Goal: Task Accomplishment & Management: Manage account settings

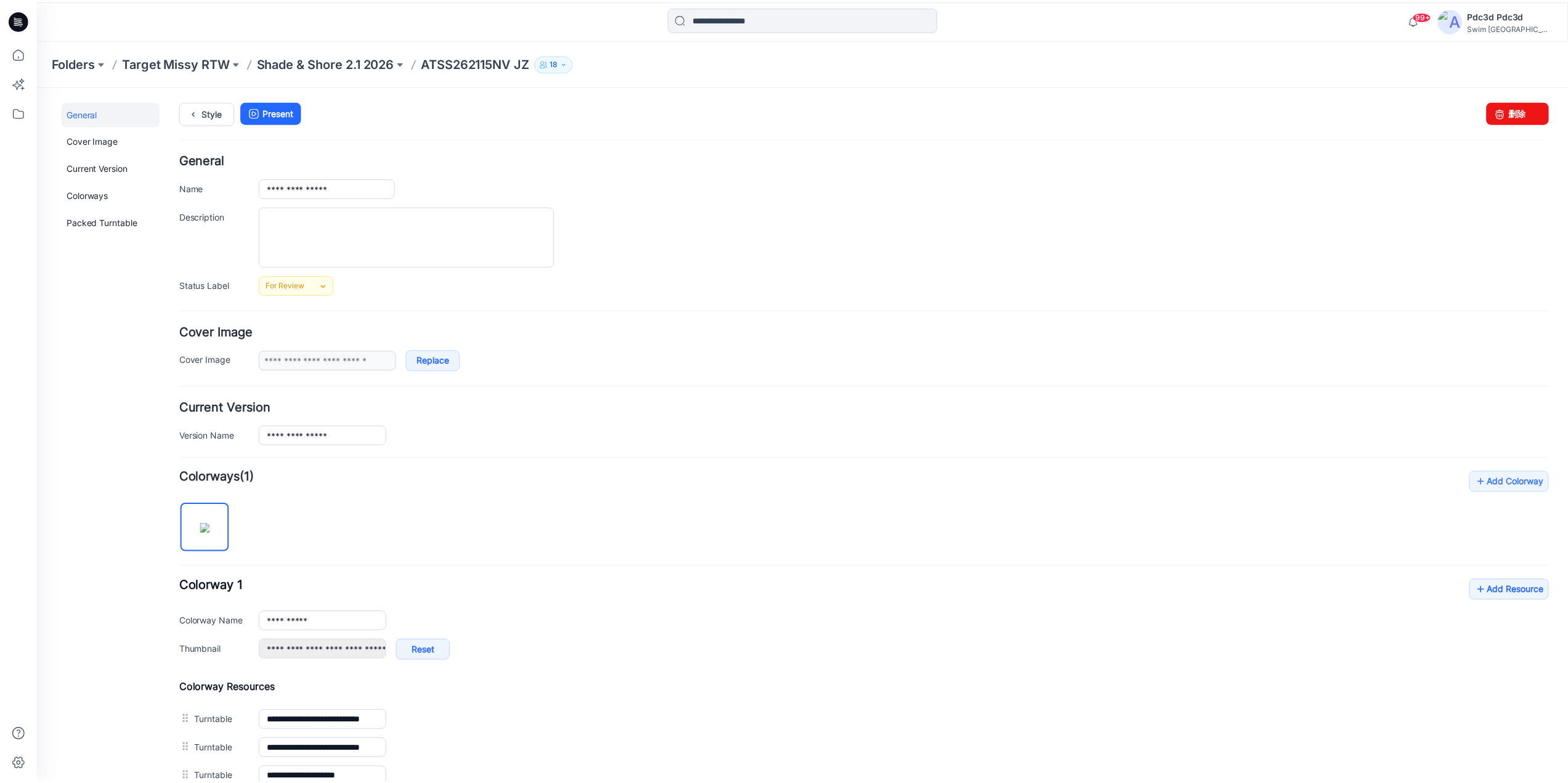
scroll to position [263, 0]
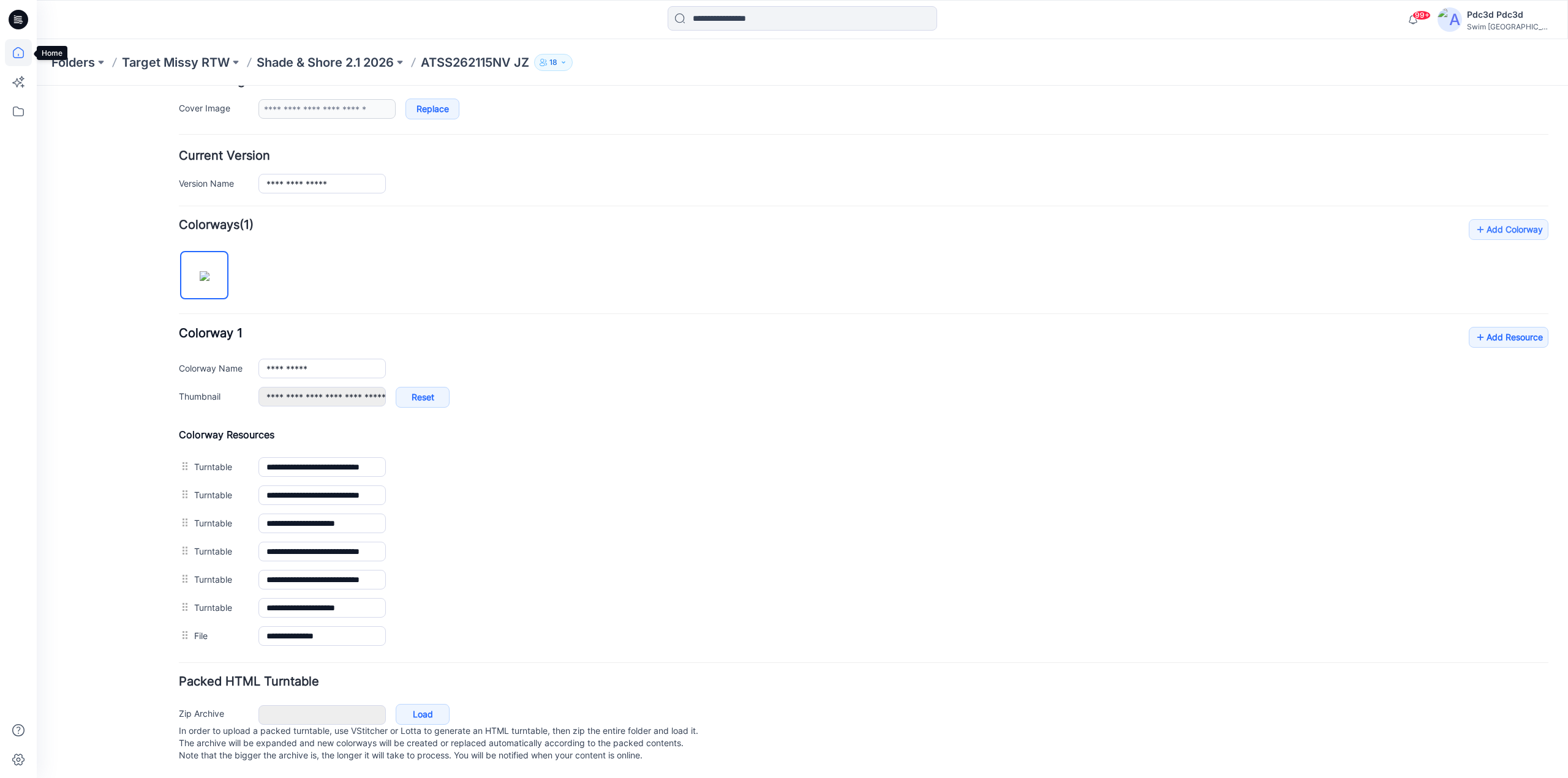
click at [24, 52] on icon at bounding box center [18, 52] width 27 height 27
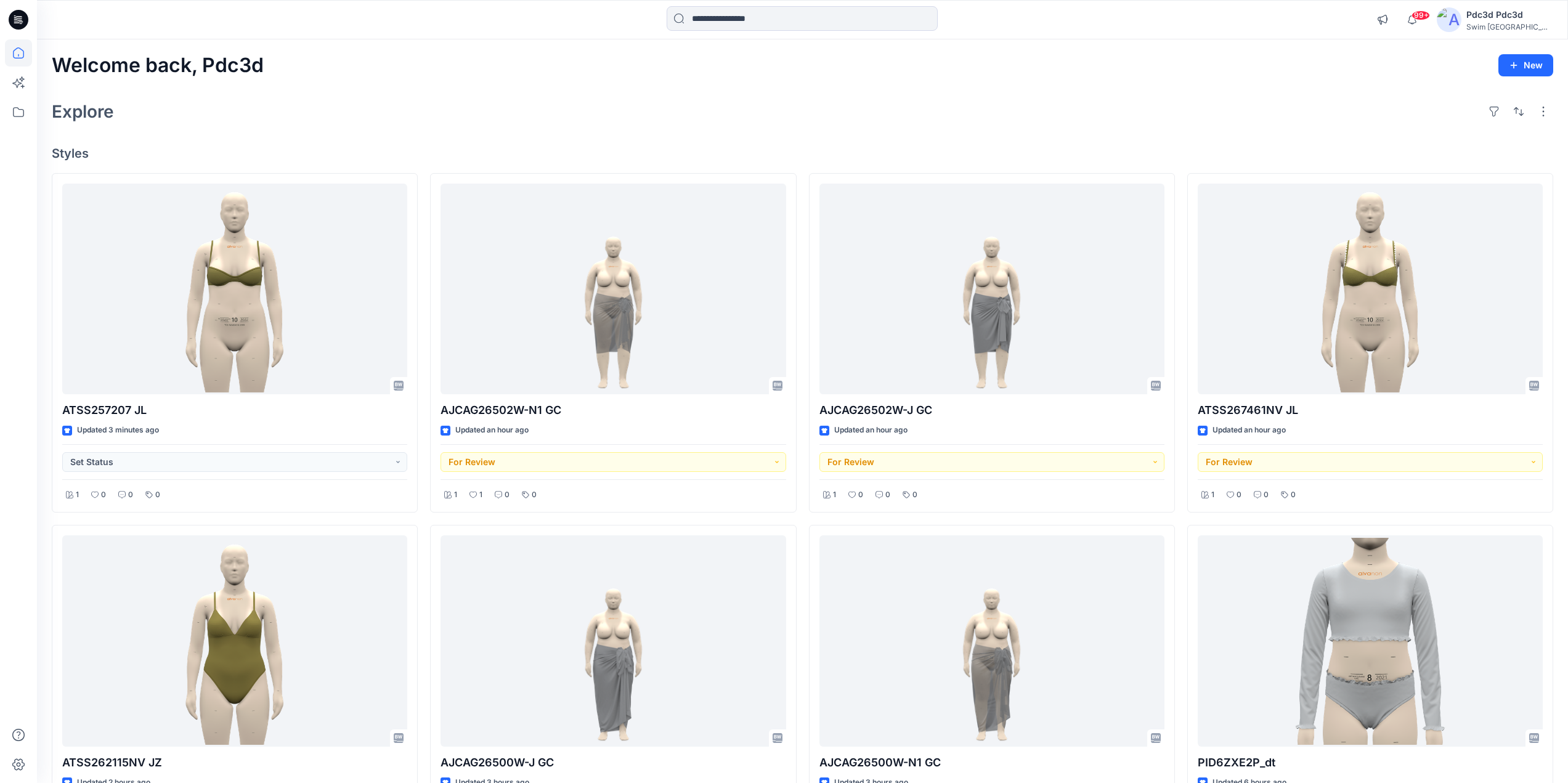
click at [414, 143] on div "Welcome back, Pdc3d New Explore Styles ATSS257207 JL Updated 3 minutes ago Set …" at bounding box center [802, 658] width 1530 height 1237
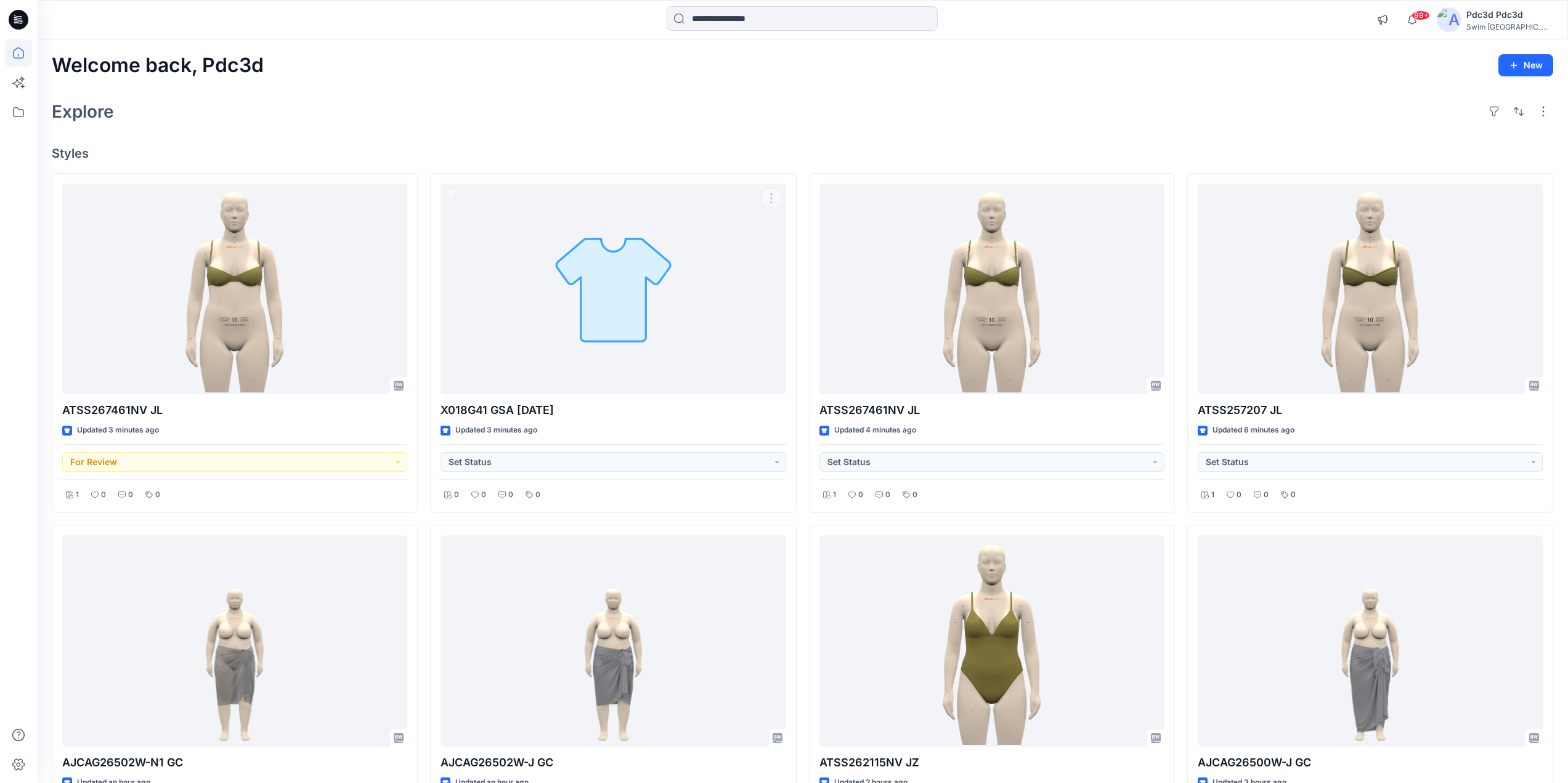
click at [584, 153] on h4 "Styles" at bounding box center [802, 153] width 1501 height 15
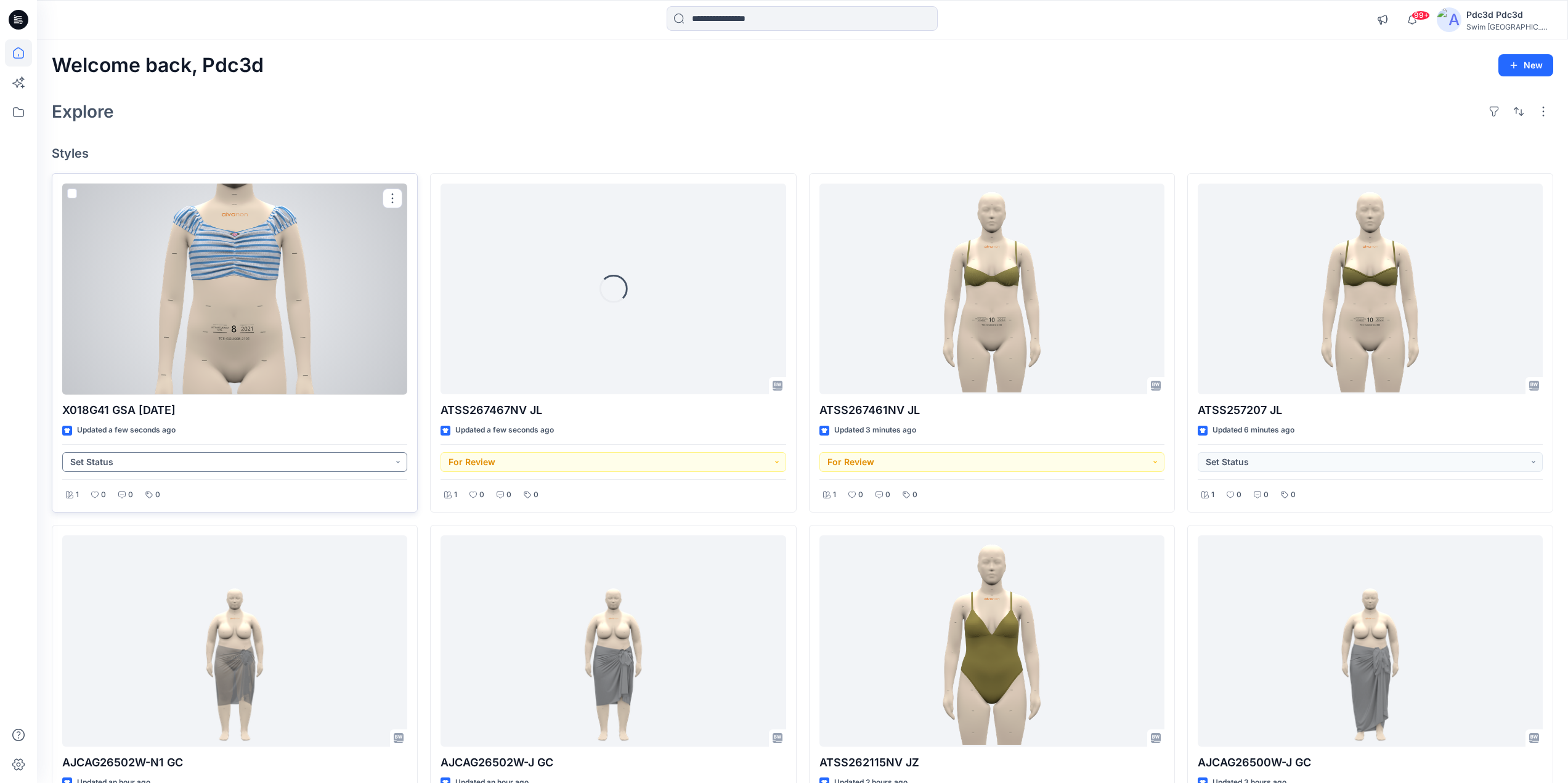
click at [397, 464] on button "Set Status" at bounding box center [235, 462] width 345 height 20
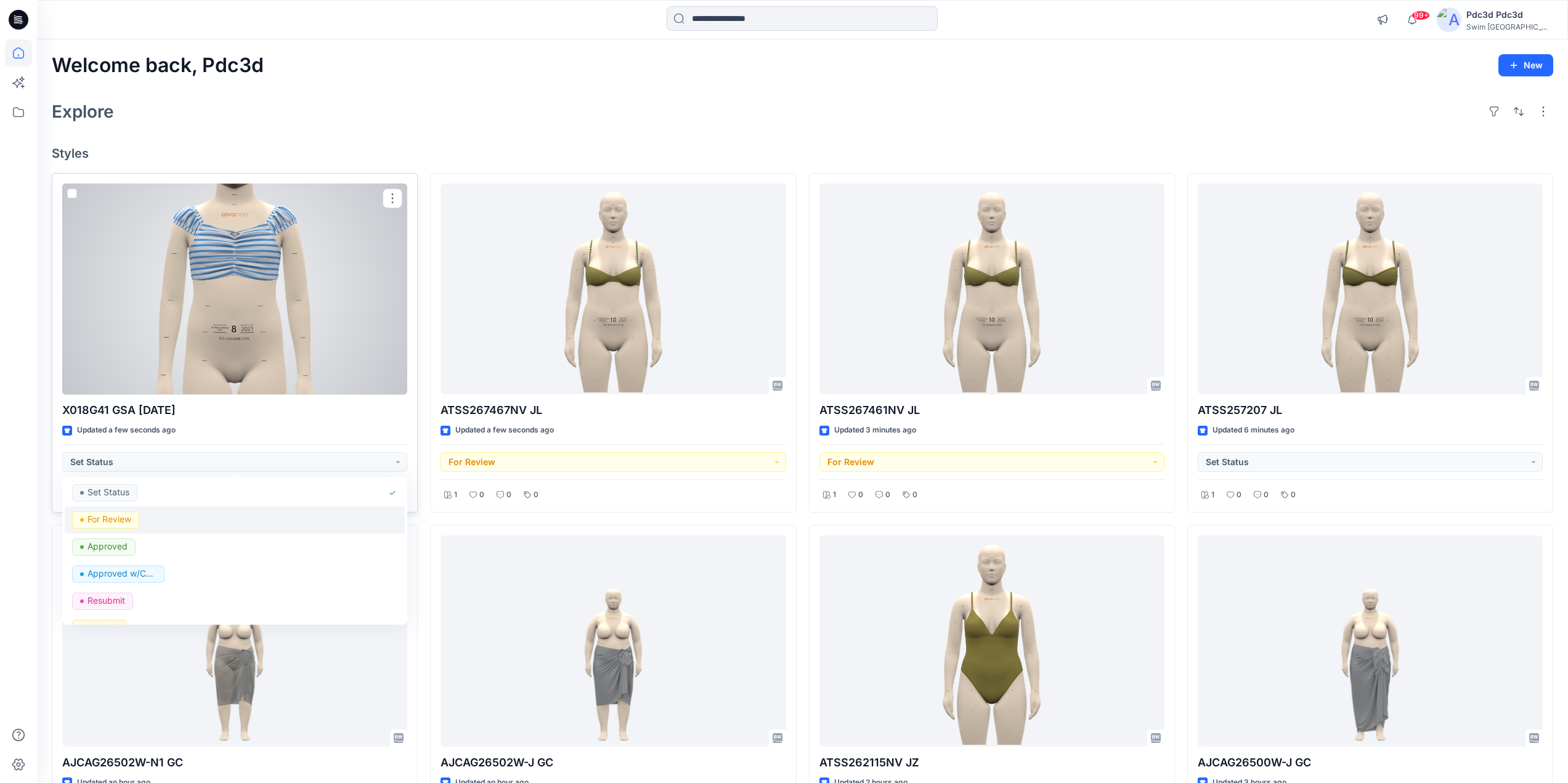
click at [103, 526] on p "For Review" at bounding box center [109, 519] width 44 height 16
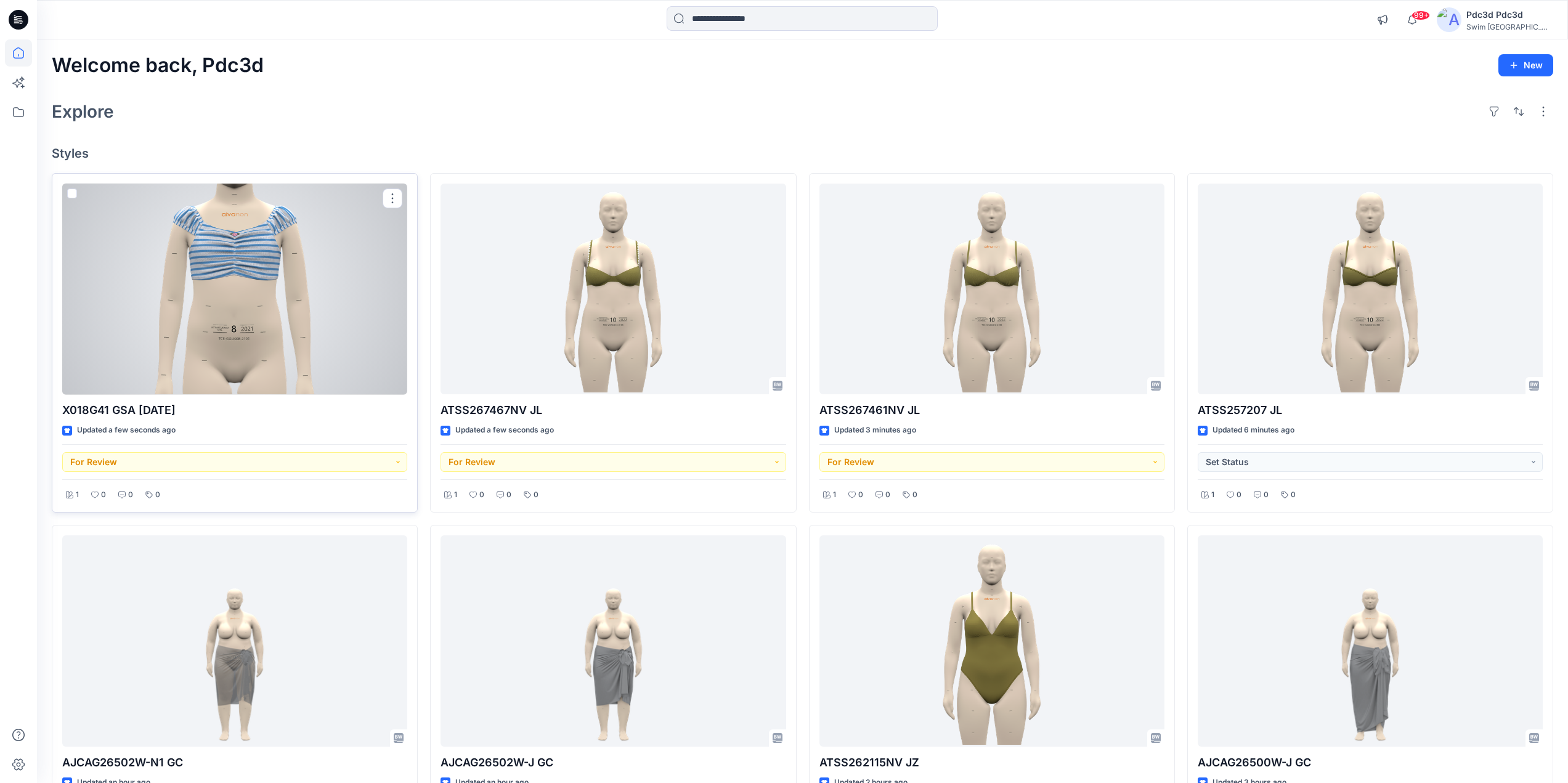
click at [238, 269] on div at bounding box center [235, 289] width 345 height 211
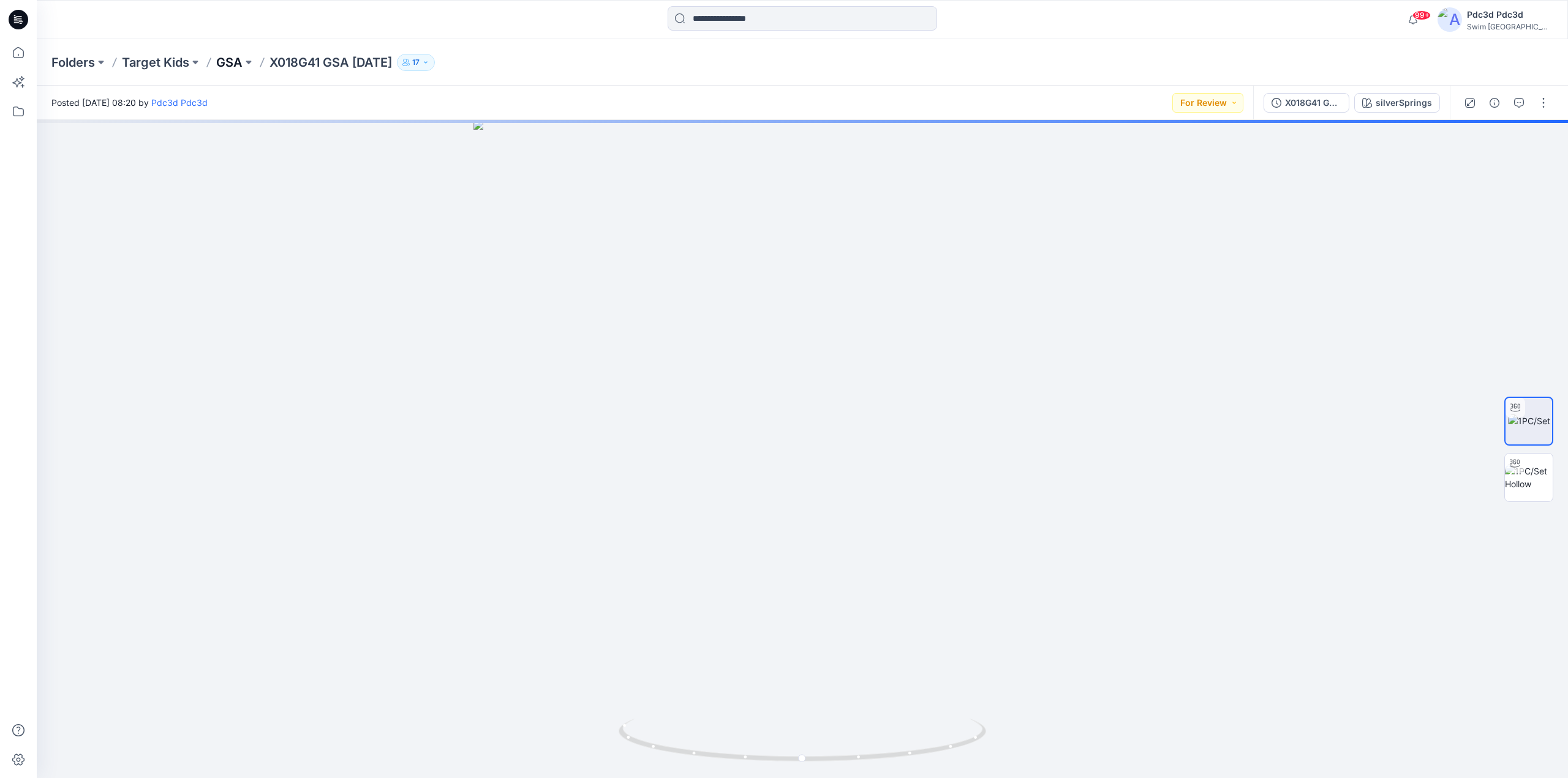
click at [237, 62] on p "GSA" at bounding box center [229, 62] width 27 height 17
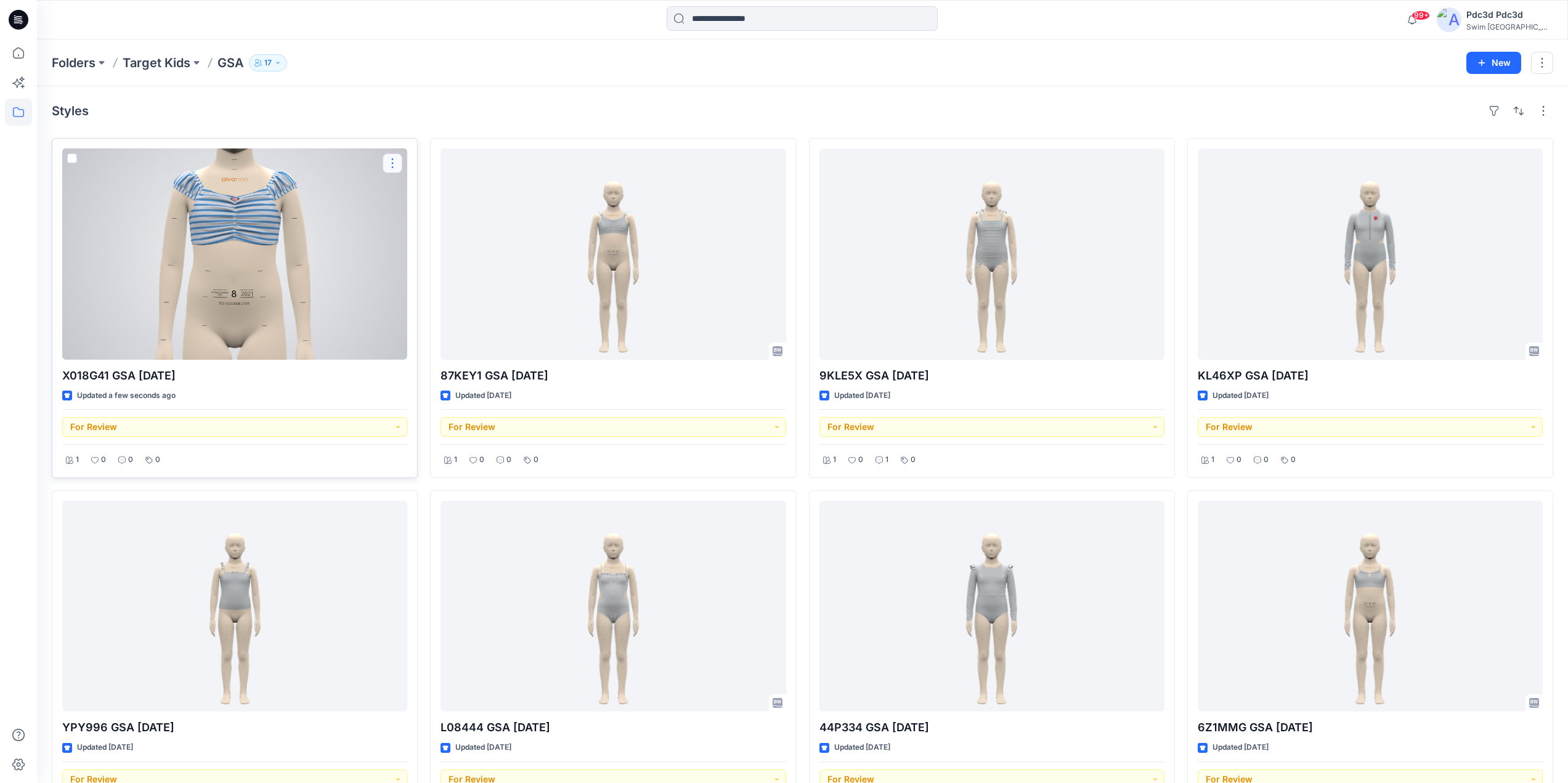
click at [390, 166] on button "button" at bounding box center [392, 163] width 20 height 20
click at [406, 186] on button "Edit" at bounding box center [451, 191] width 133 height 23
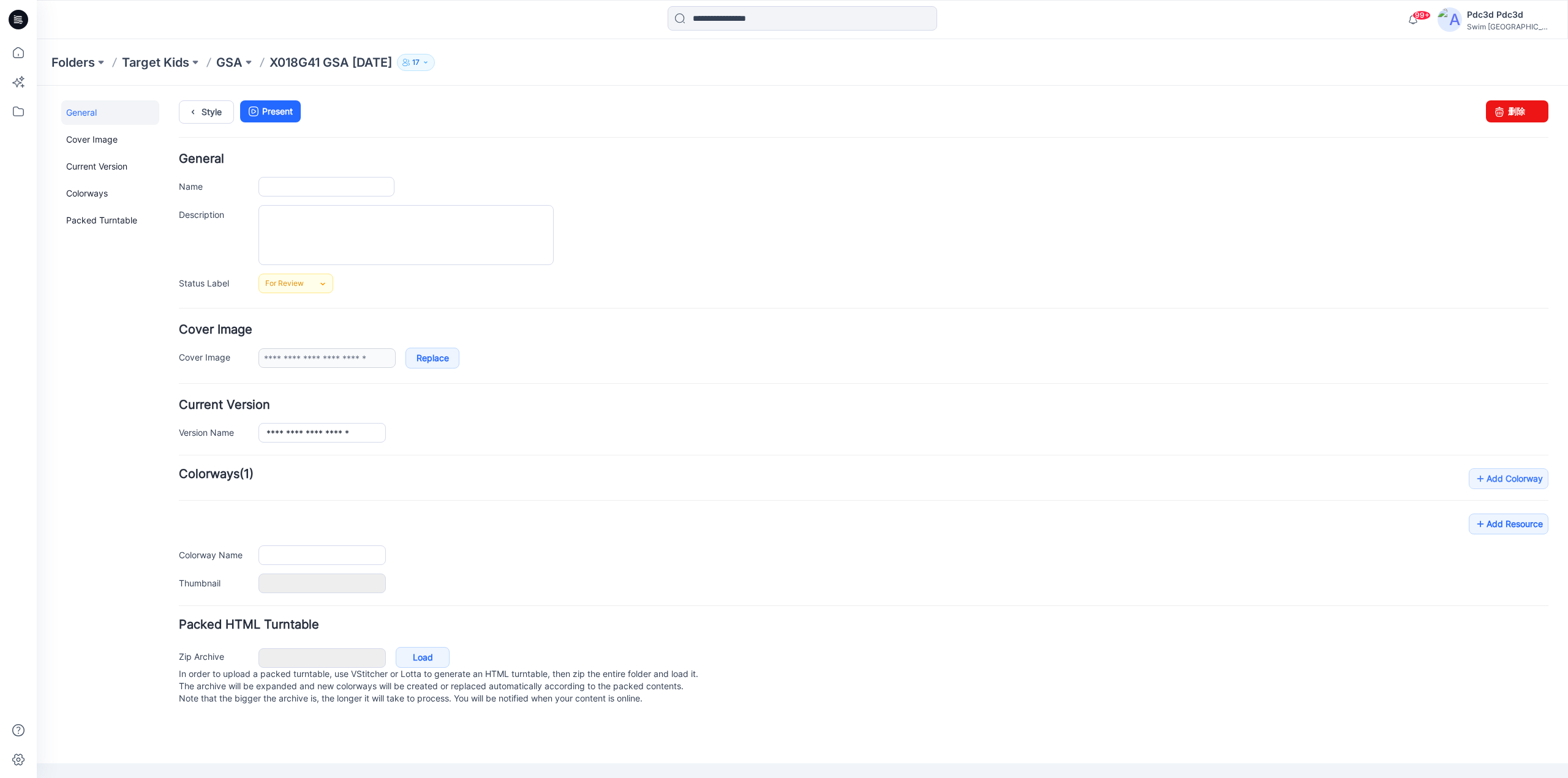
type input "**********"
type input "*******"
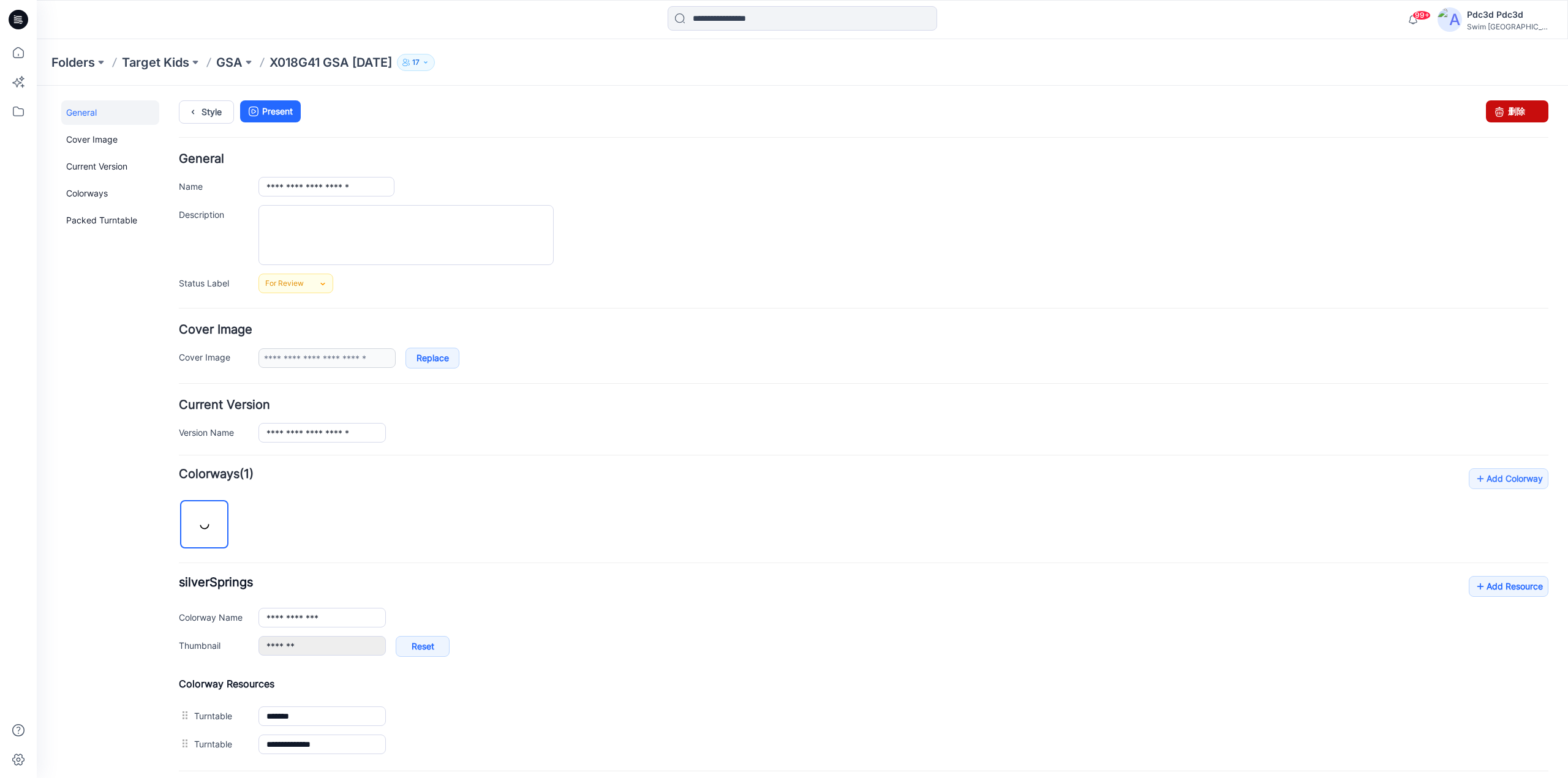
drag, startPoint x: 1515, startPoint y: 115, endPoint x: 877, endPoint y: 136, distance: 638.3
click at [1515, 115] on link "删除" at bounding box center [1516, 112] width 62 height 22
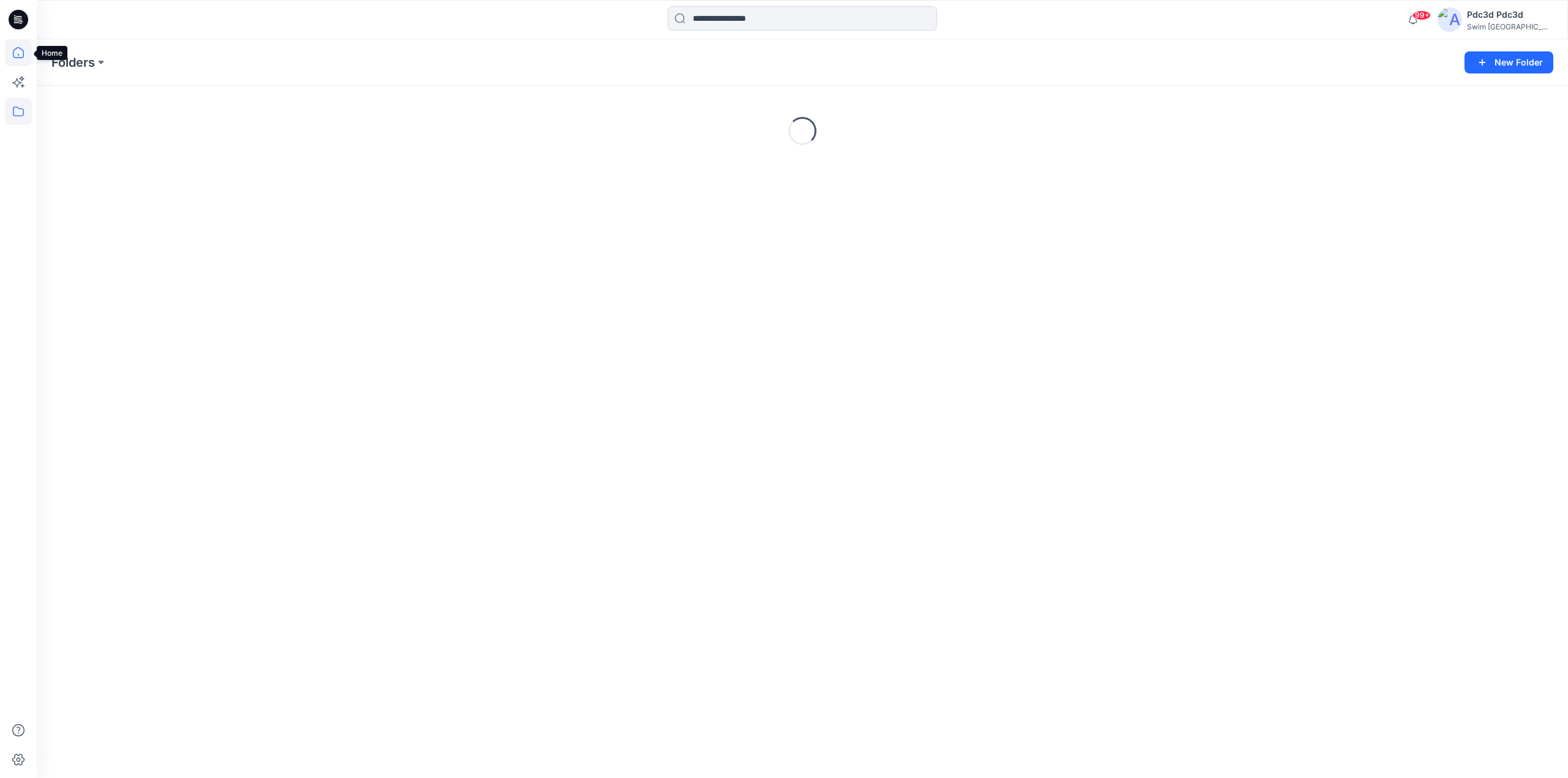
click at [12, 57] on icon at bounding box center [18, 52] width 27 height 27
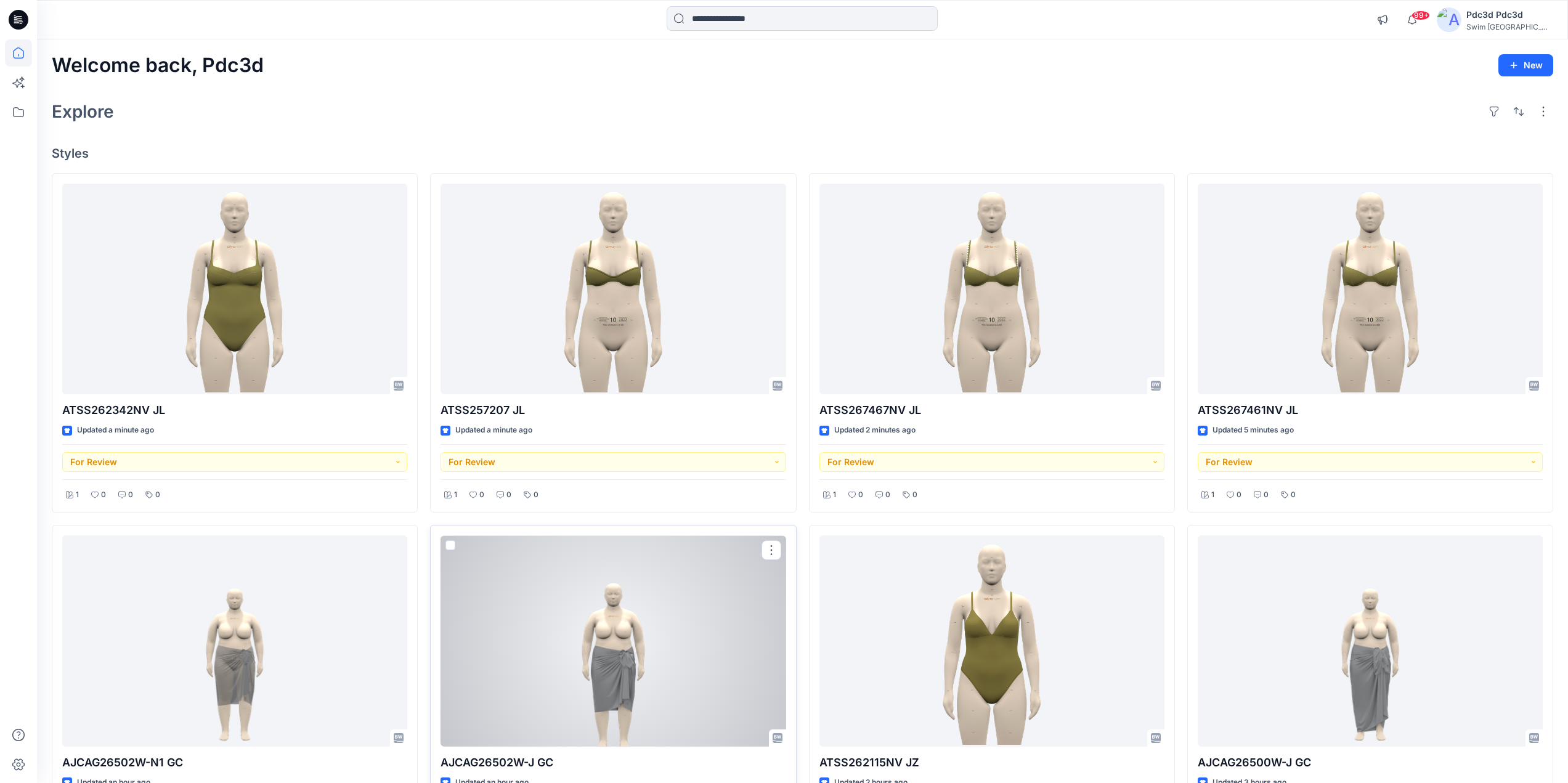
click at [581, 614] on div at bounding box center [613, 641] width 345 height 211
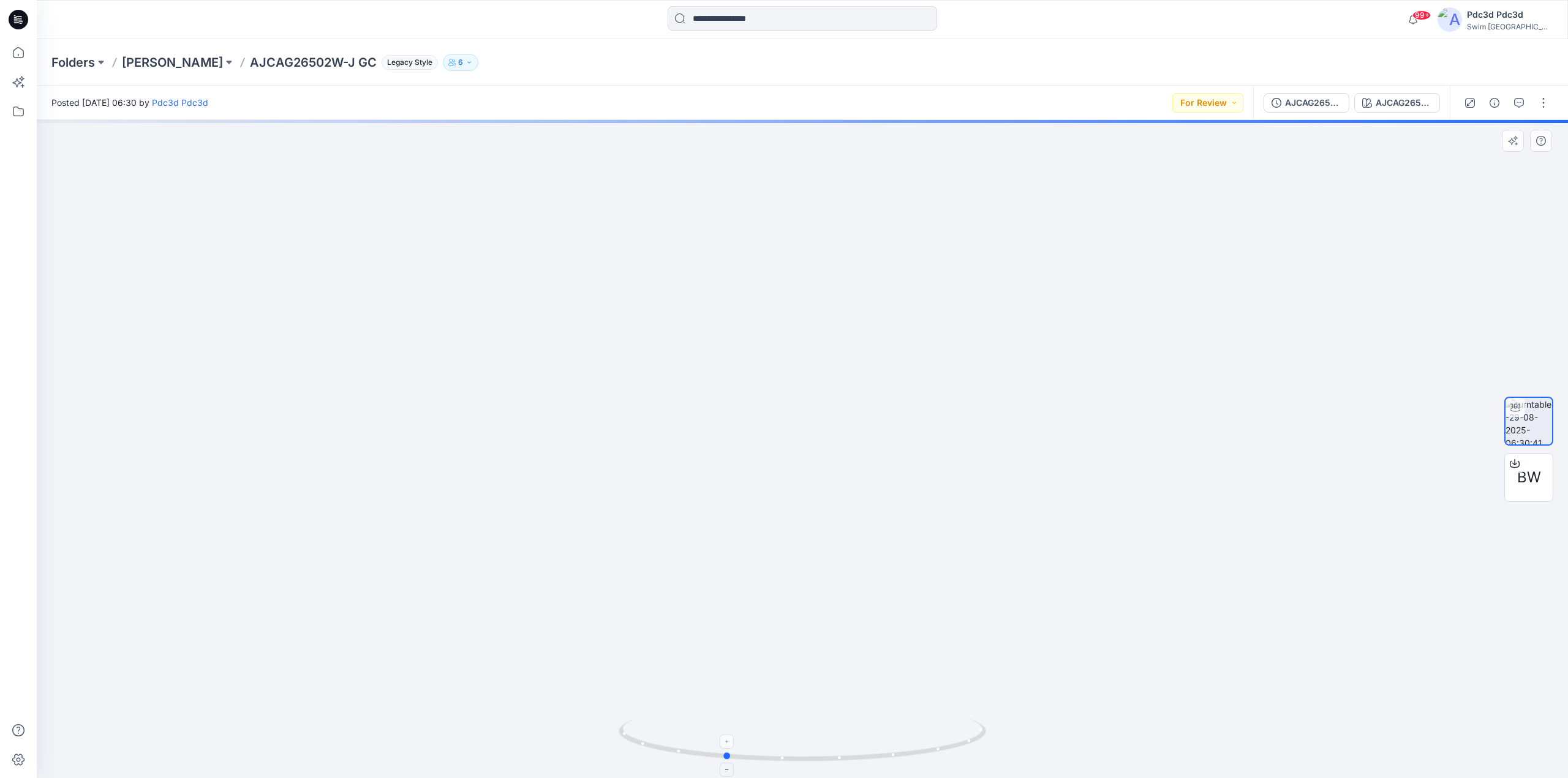
drag, startPoint x: 937, startPoint y: 756, endPoint x: 861, endPoint y: 764, distance: 76.4
click at [861, 764] on icon at bounding box center [803, 741] width 371 height 46
drag, startPoint x: 896, startPoint y: 757, endPoint x: 976, endPoint y: 749, distance: 80.4
click at [976, 749] on icon at bounding box center [803, 741] width 371 height 46
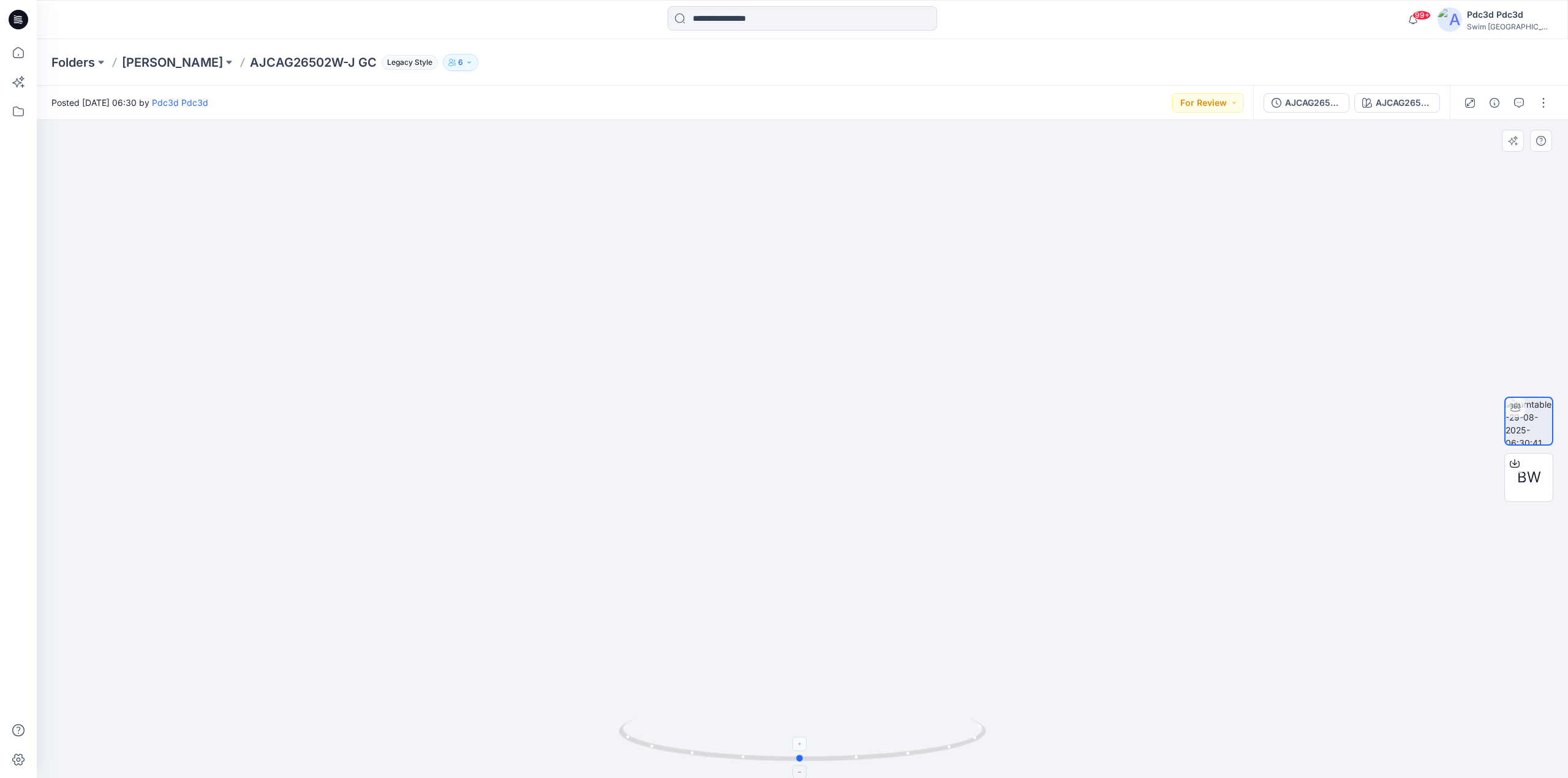
drag, startPoint x: 950, startPoint y: 753, endPoint x: 944, endPoint y: 747, distance: 8.5
click at [944, 747] on icon at bounding box center [803, 741] width 371 height 46
click at [14, 52] on icon at bounding box center [18, 52] width 27 height 27
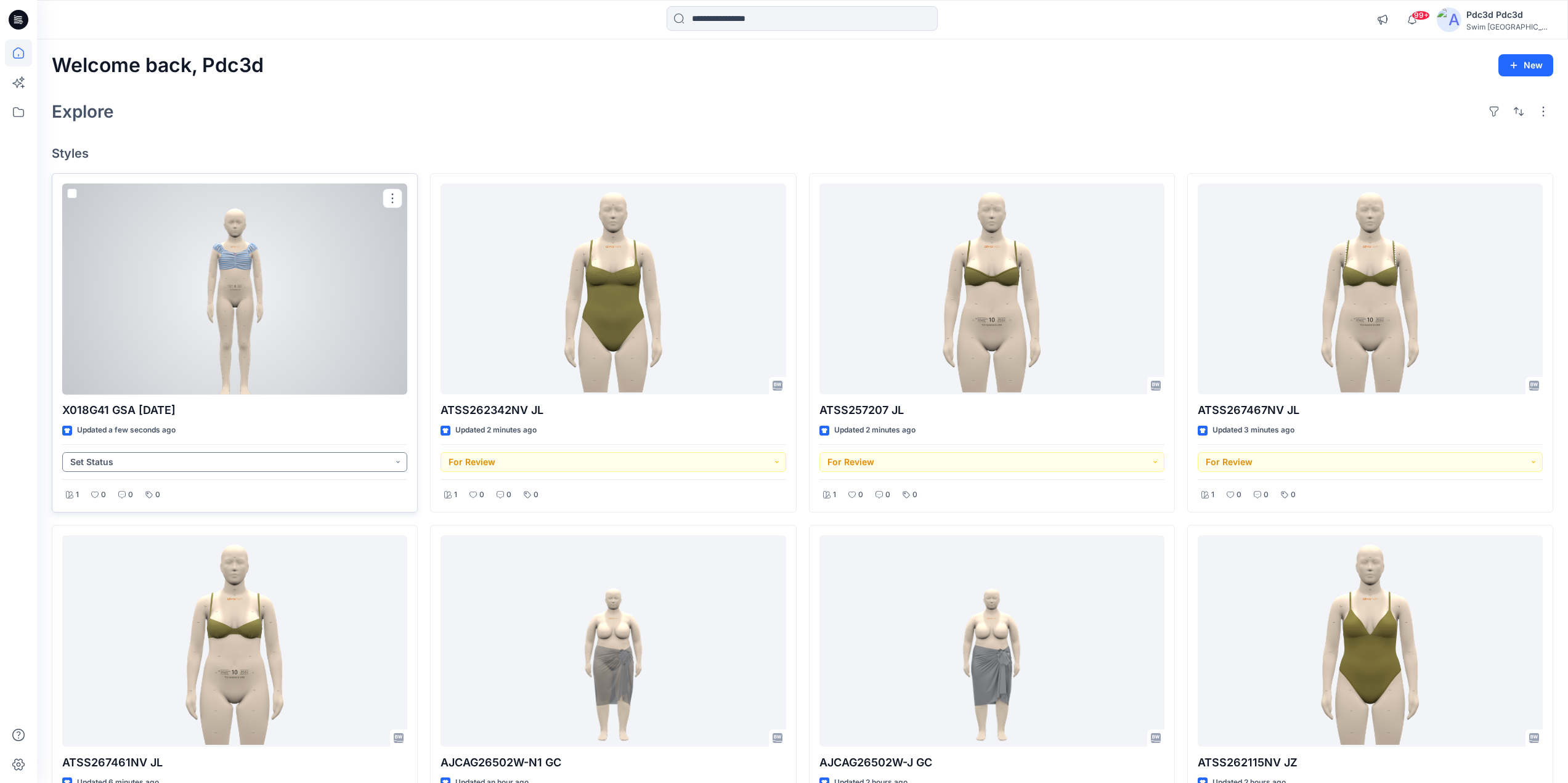
click at [396, 464] on button "Set Status" at bounding box center [235, 462] width 345 height 20
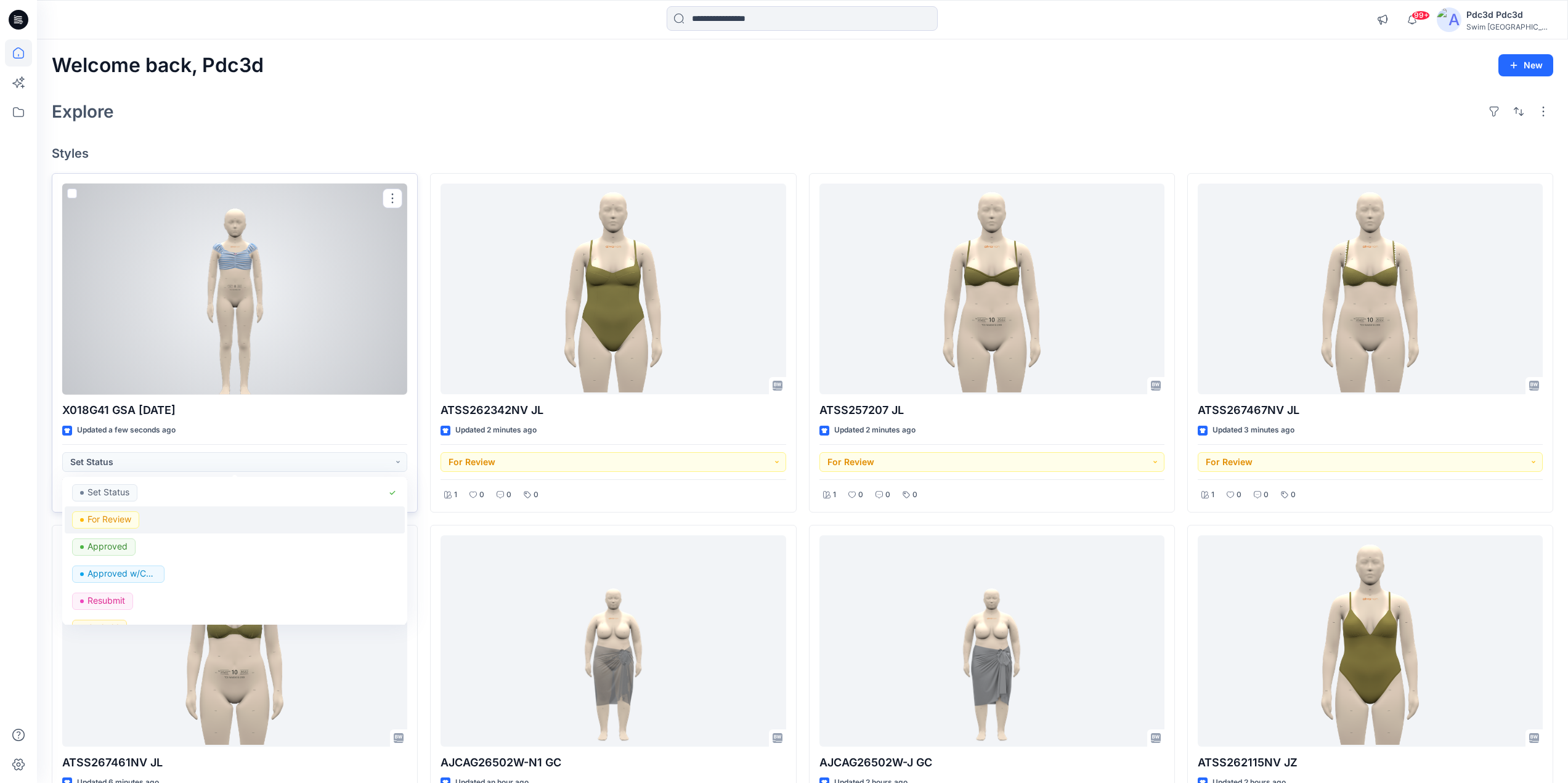
click at [112, 520] on p "For Review" at bounding box center [109, 519] width 44 height 16
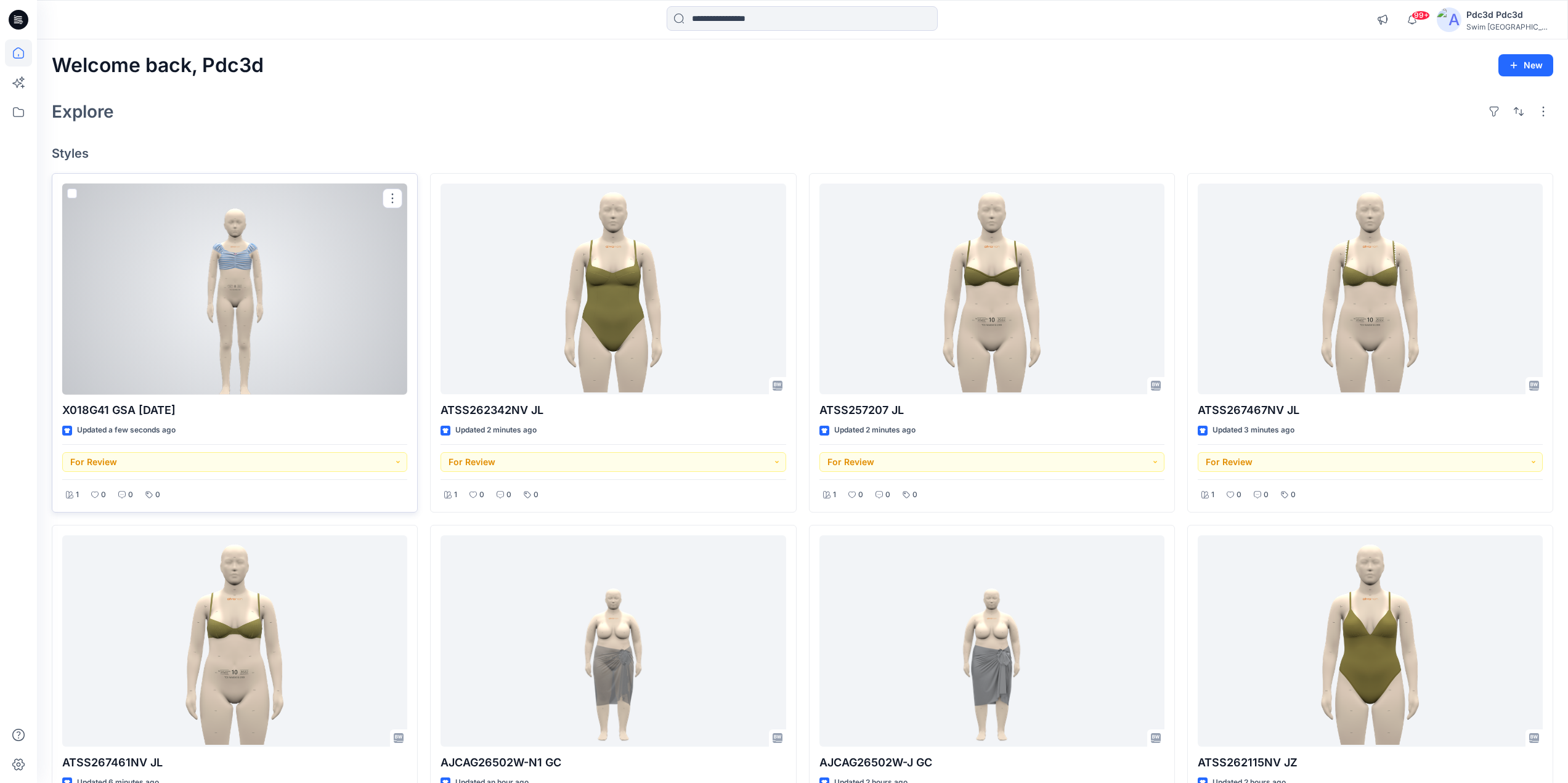
click at [238, 329] on div at bounding box center [235, 289] width 345 height 211
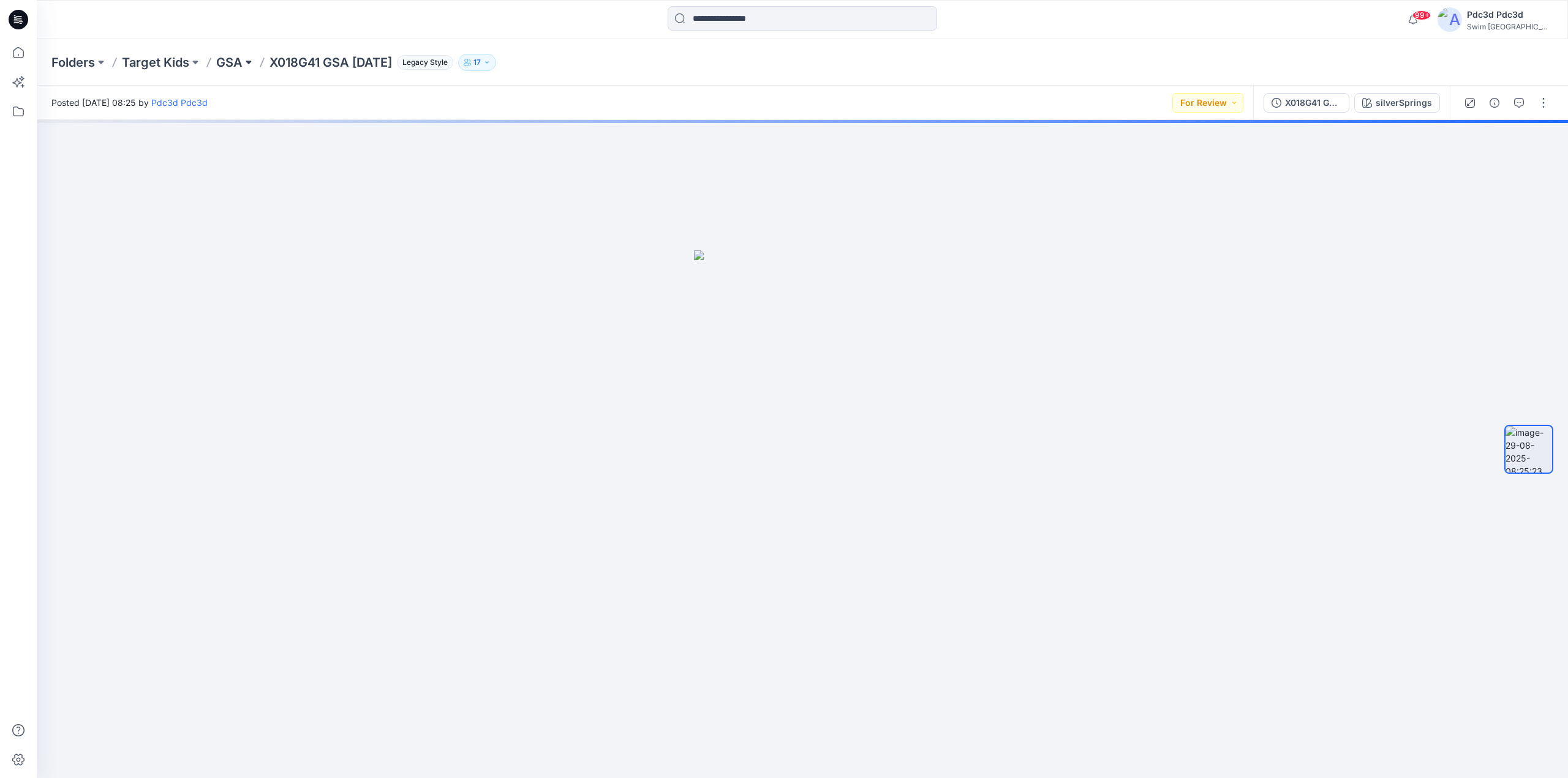
click at [246, 66] on button at bounding box center [248, 62] width 12 height 17
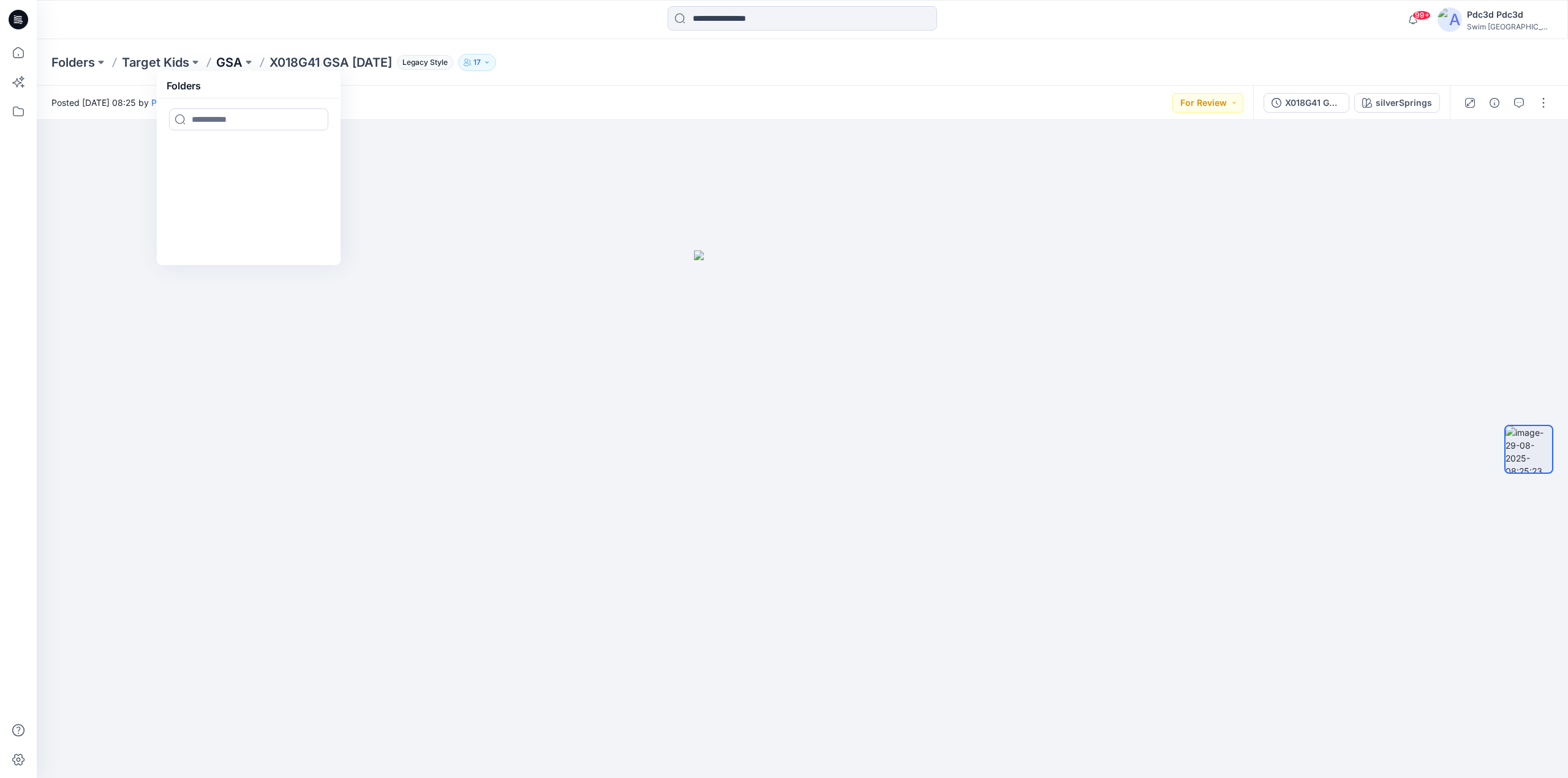
click at [239, 62] on p "GSA" at bounding box center [229, 62] width 27 height 17
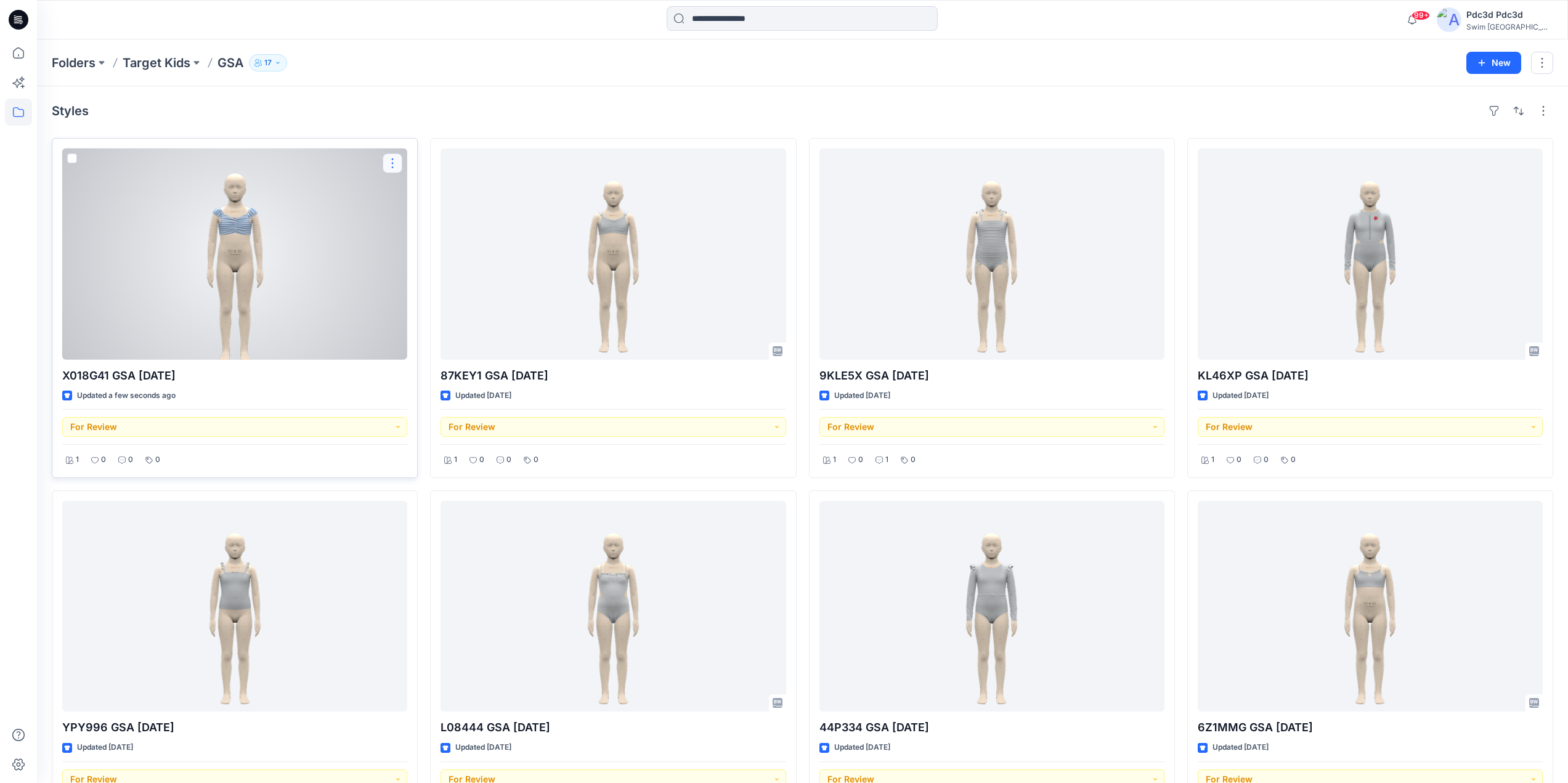
click at [391, 160] on button "button" at bounding box center [392, 163] width 20 height 20
click at [414, 192] on p "Edit" at bounding box center [415, 191] width 15 height 13
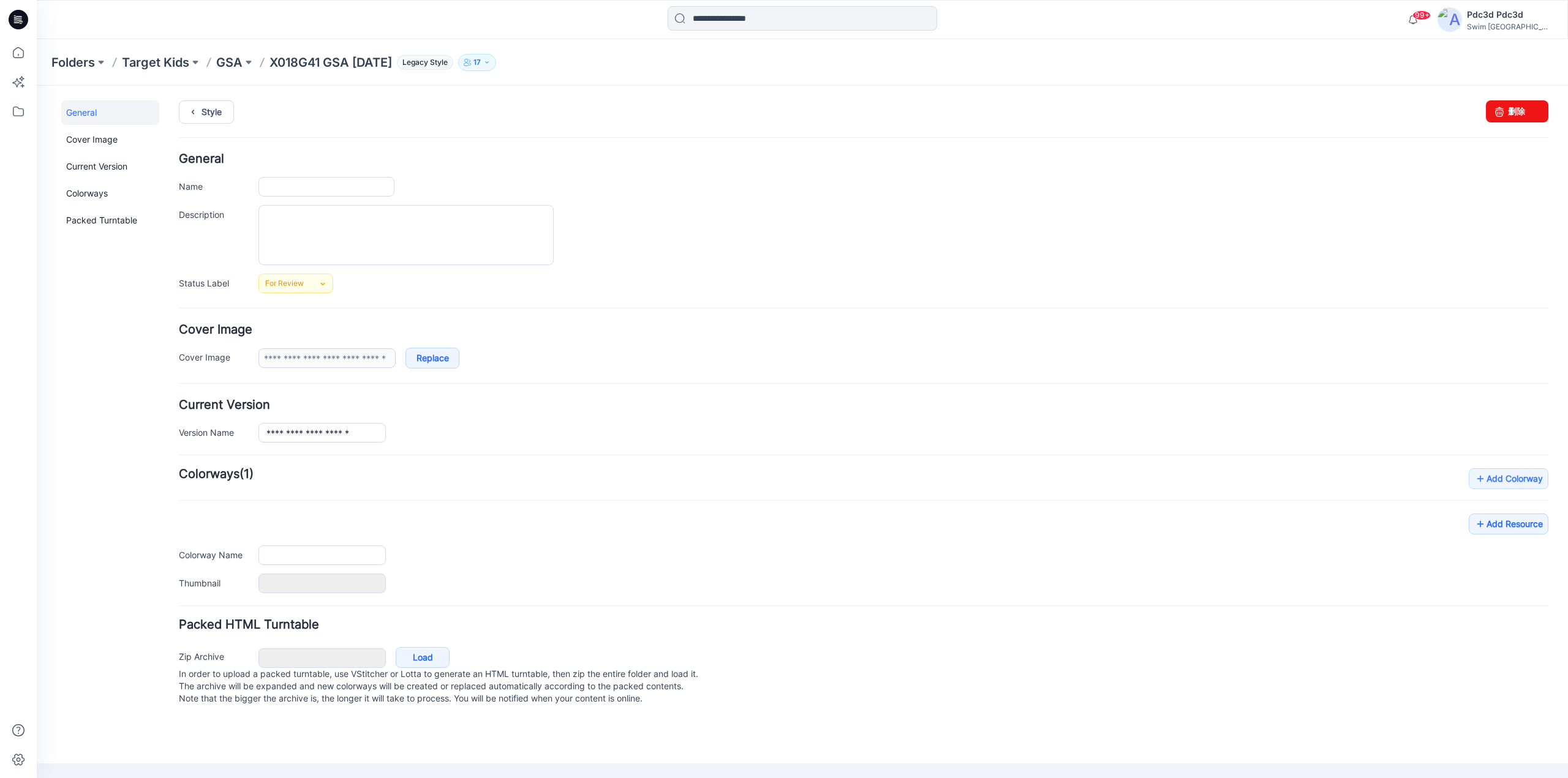
type input "**********"
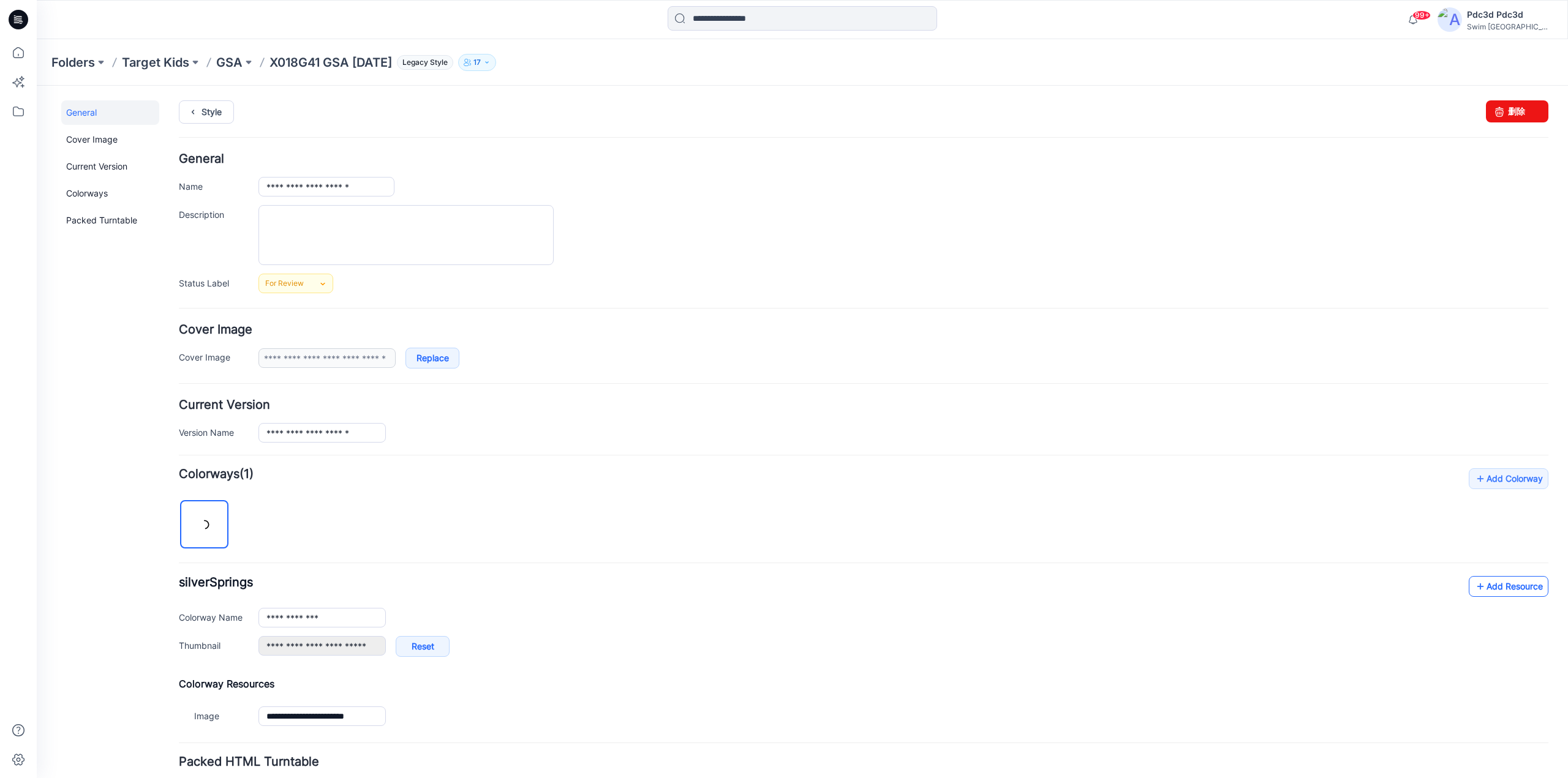
click at [1474, 585] on icon at bounding box center [1480, 586] width 12 height 20
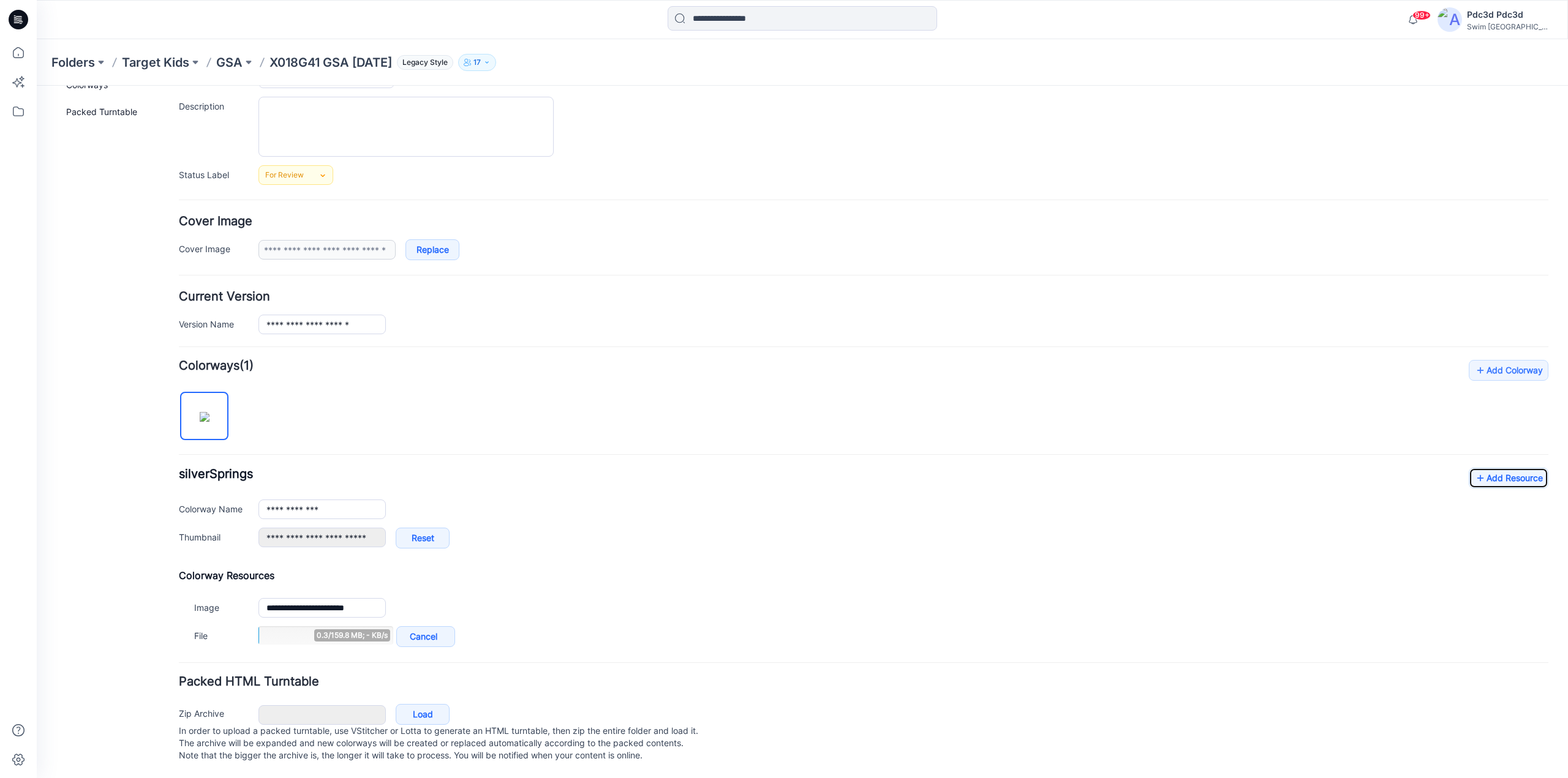
scroll to position [121, 0]
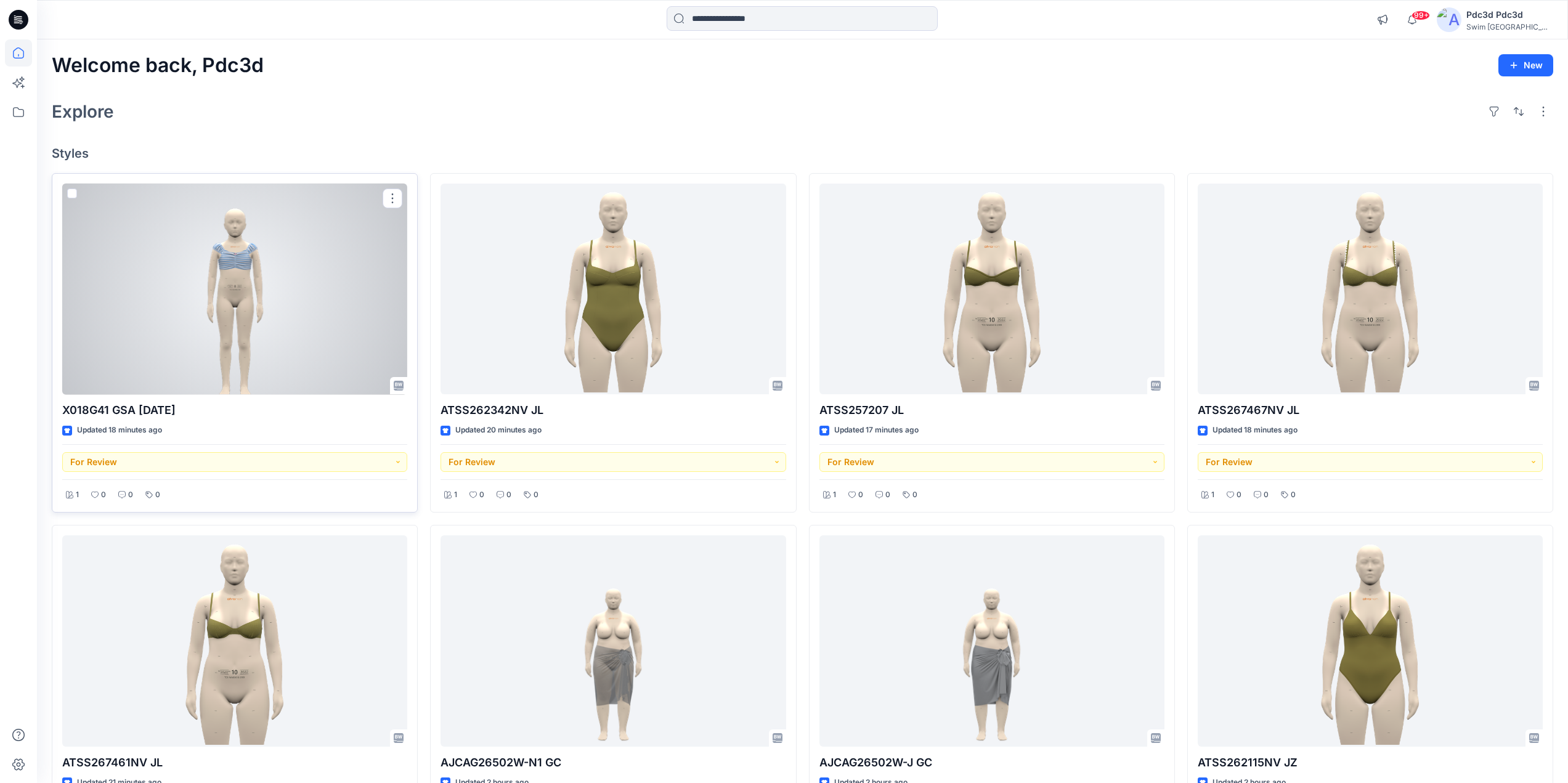
click at [205, 247] on div at bounding box center [235, 289] width 345 height 211
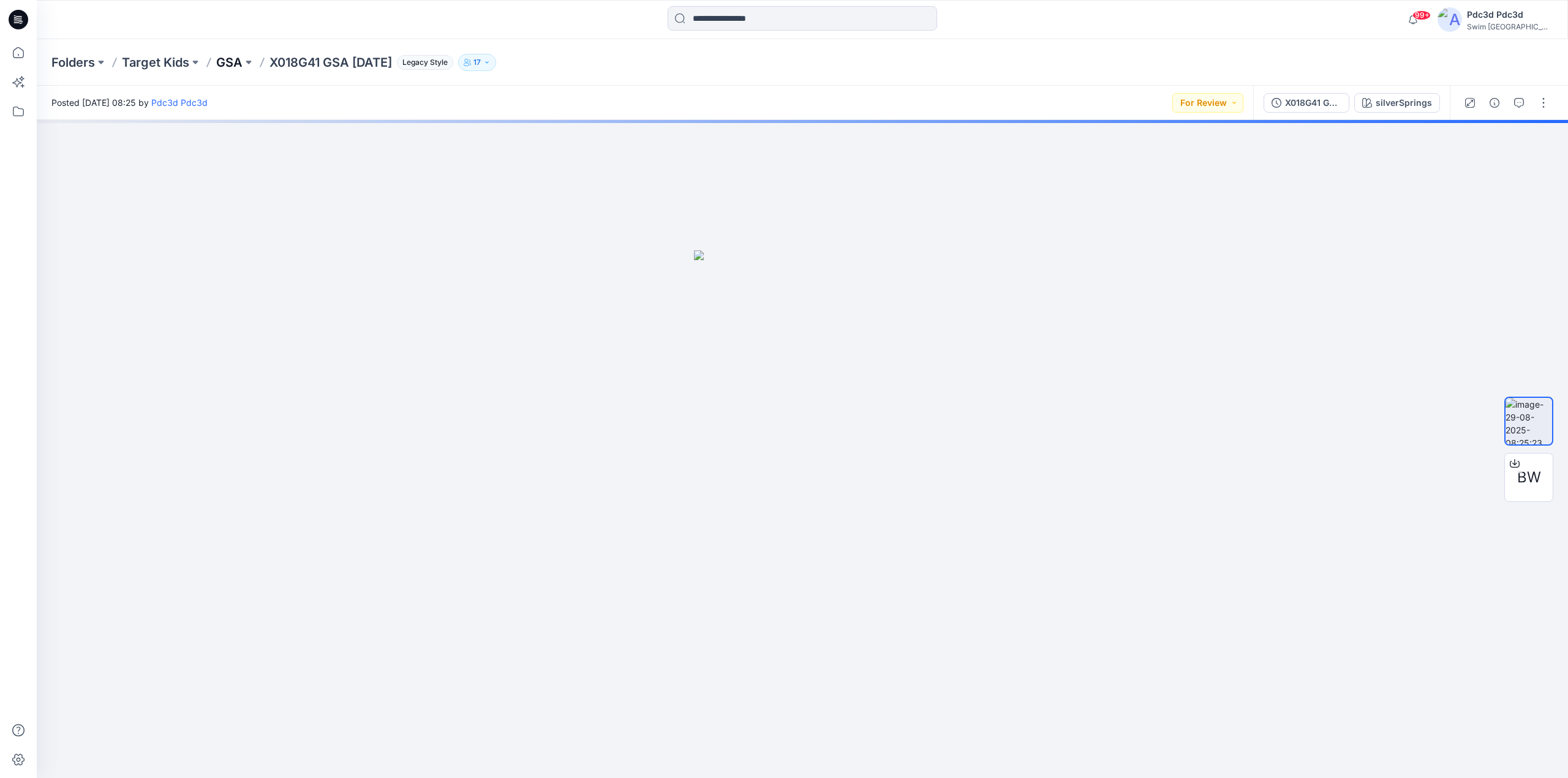
click at [237, 57] on p "GSA" at bounding box center [229, 62] width 27 height 17
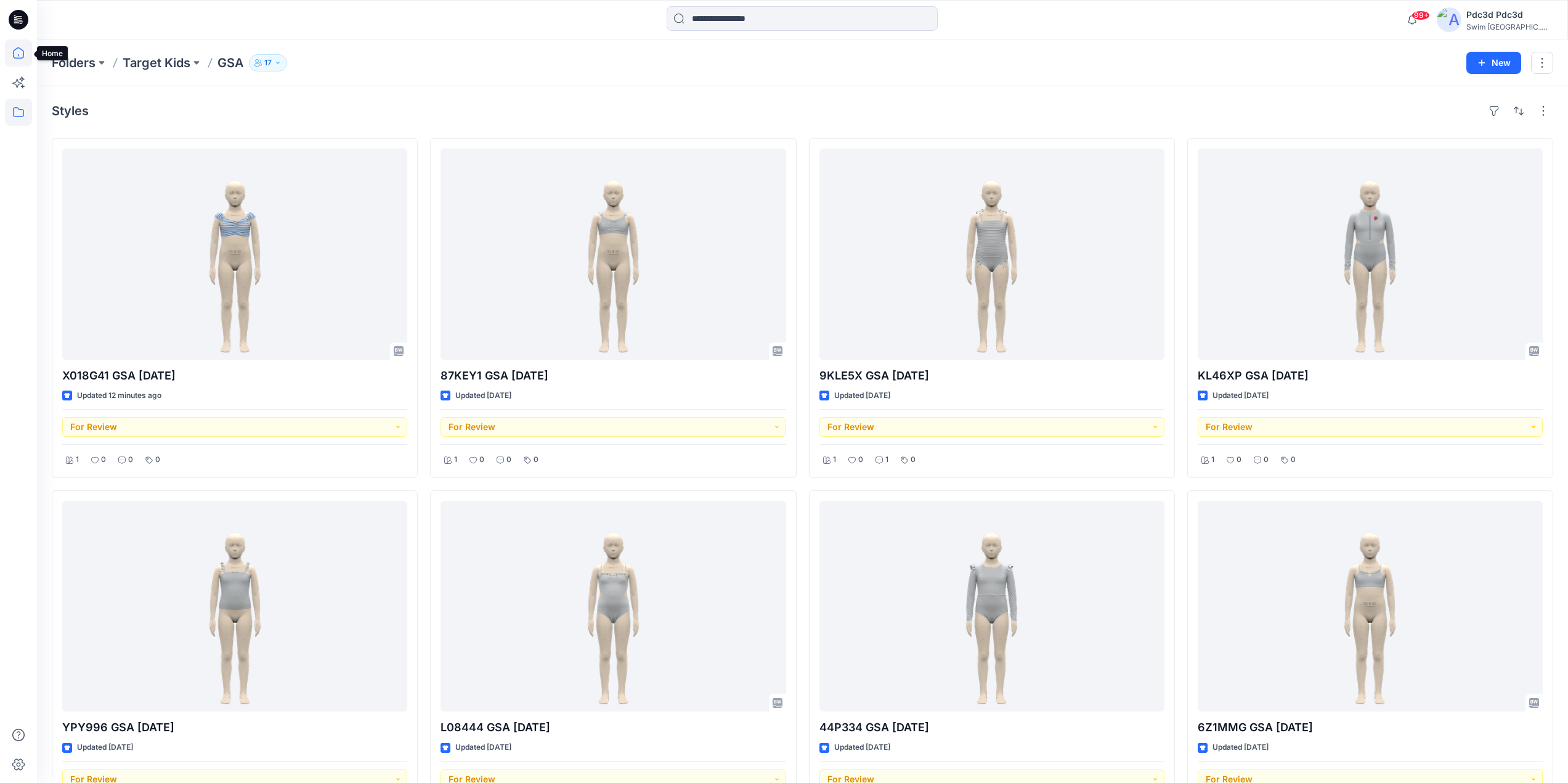
click at [15, 49] on icon at bounding box center [18, 53] width 27 height 27
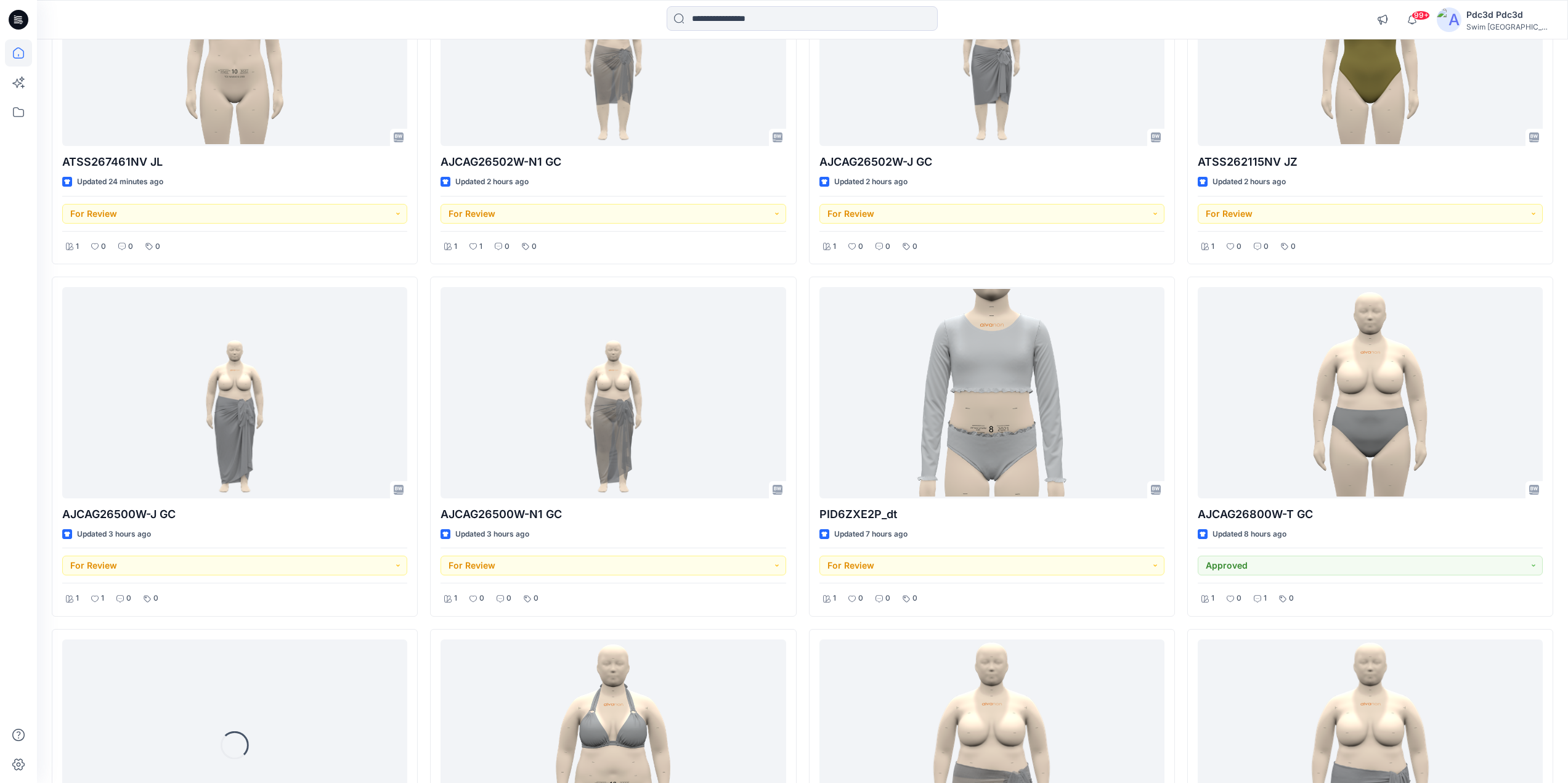
scroll to position [617, 0]
